Goal: Task Accomplishment & Management: Manage account settings

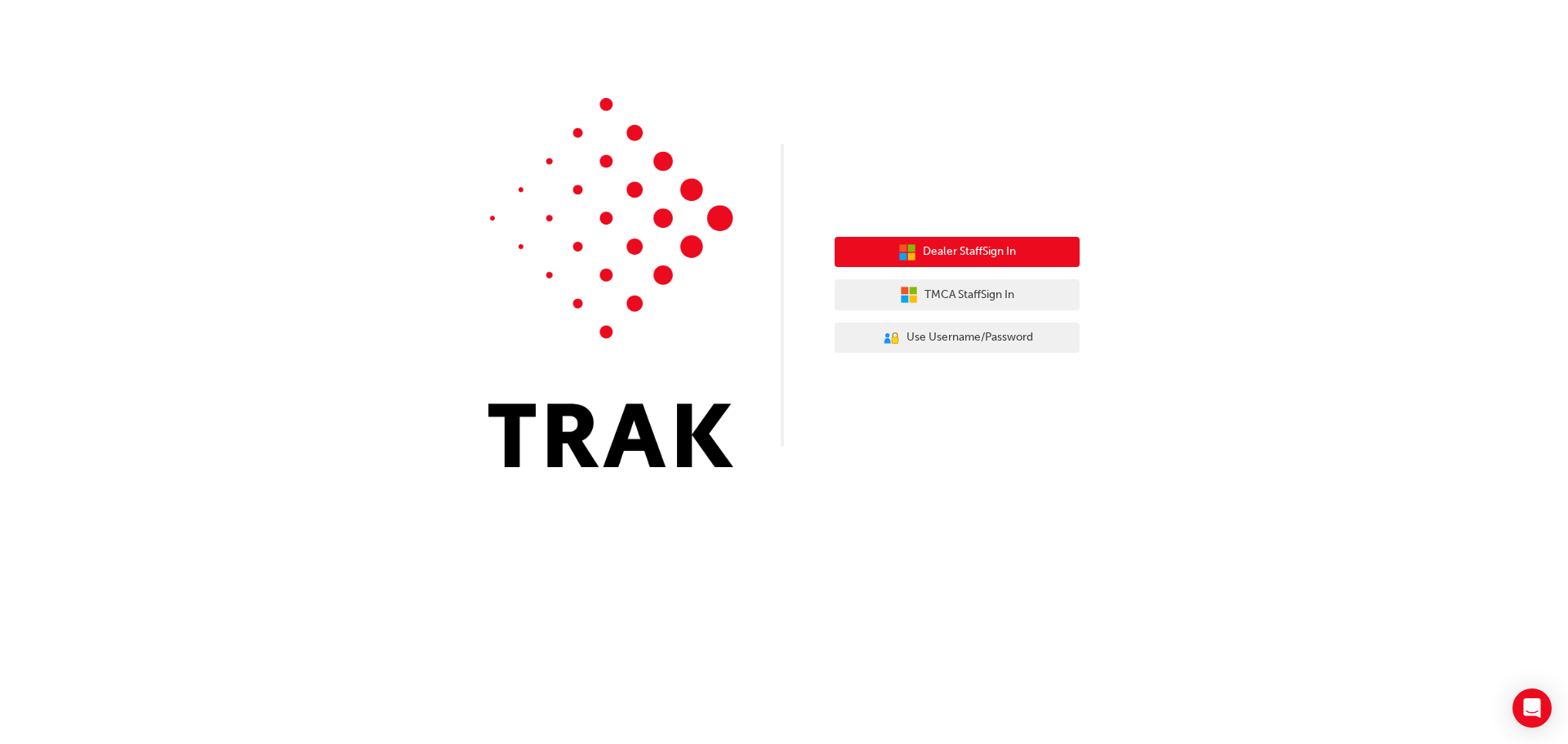
click at [998, 257] on span "Dealer Staff Sign In" at bounding box center [969, 252] width 93 height 19
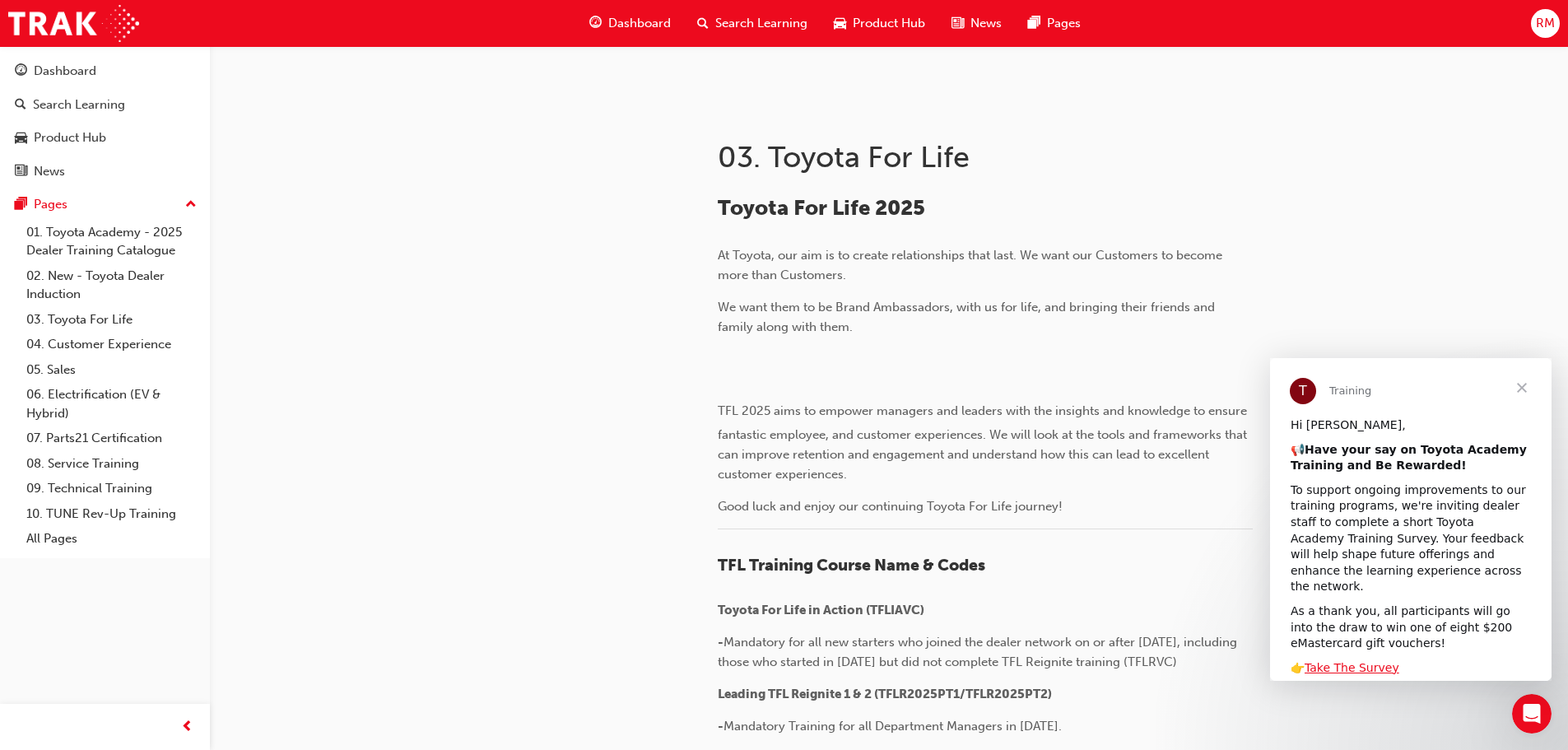
scroll to position [268, 0]
click at [1540, 22] on span "RM" at bounding box center [1545, 23] width 19 height 19
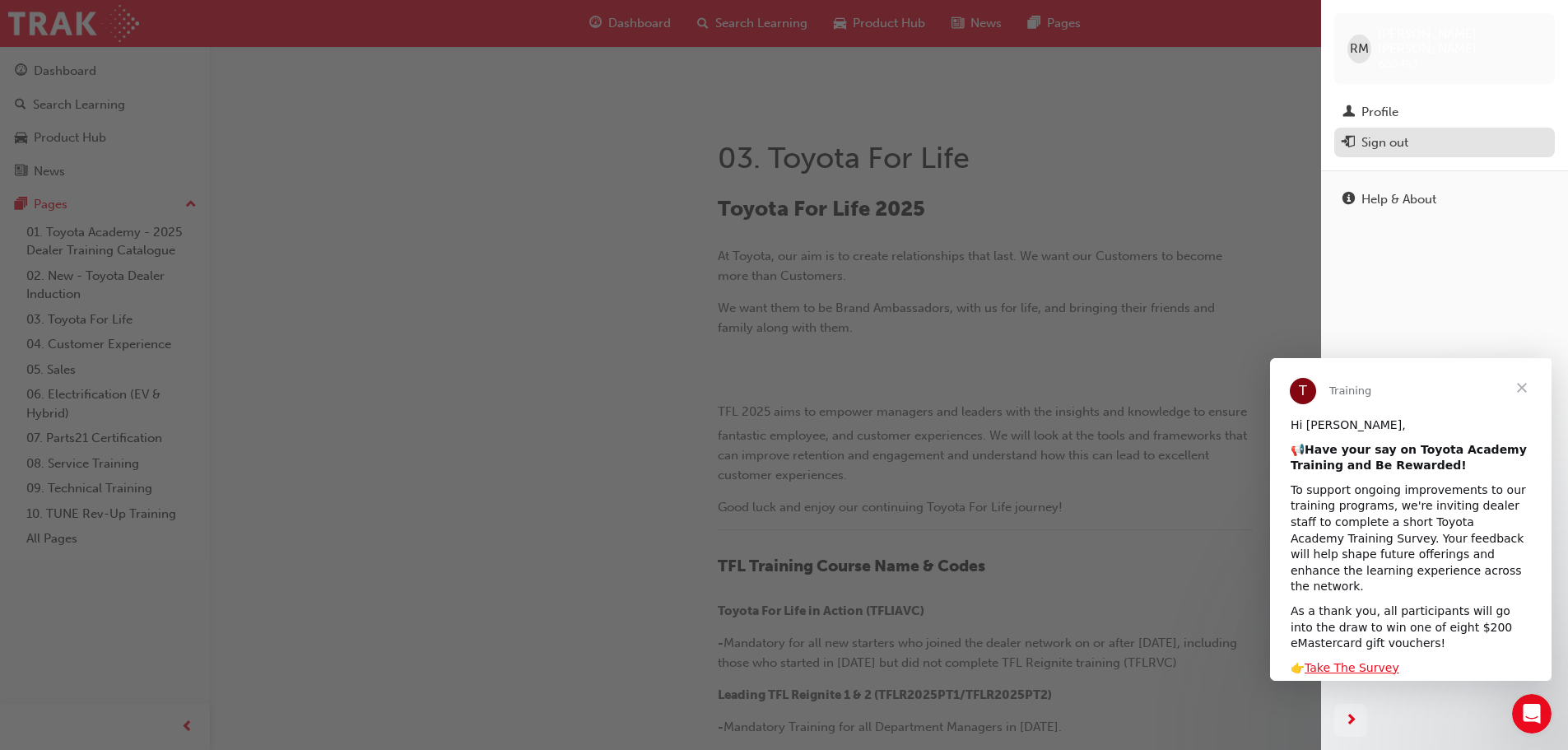
click at [1386, 134] on div "Sign out" at bounding box center [1385, 143] width 47 height 19
